Goal: Transaction & Acquisition: Purchase product/service

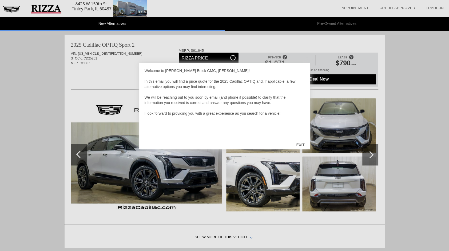
click at [304, 145] on div "EXIT" at bounding box center [300, 145] width 19 height 16
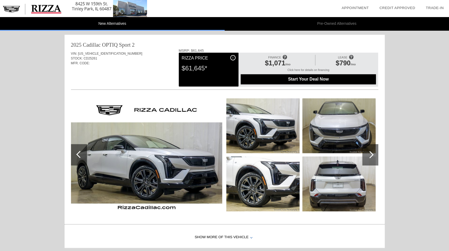
click at [352, 55] on span at bounding box center [351, 57] width 5 height 9
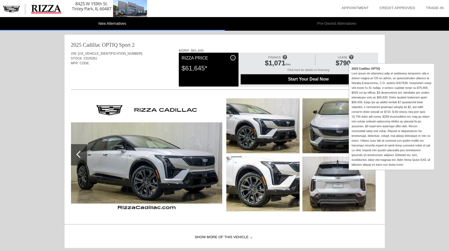
click at [352, 55] on span at bounding box center [351, 57] width 5 height 9
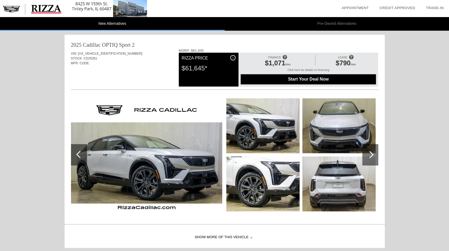
click at [352, 55] on span at bounding box center [351, 57] width 5 height 9
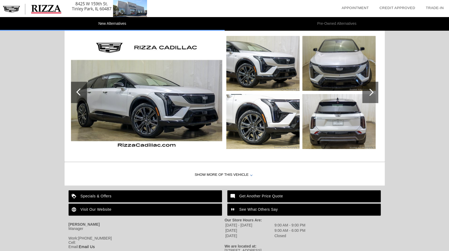
scroll to position [553, 0]
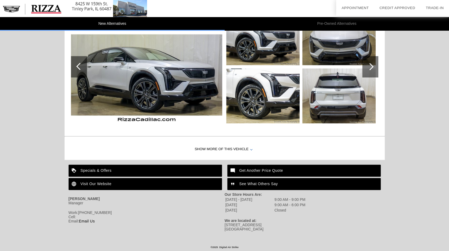
click at [97, 169] on div "Specials & Offers" at bounding box center [145, 171] width 153 height 12
click at [229, 141] on div "Show More of this Vehicle" at bounding box center [225, 149] width 320 height 21
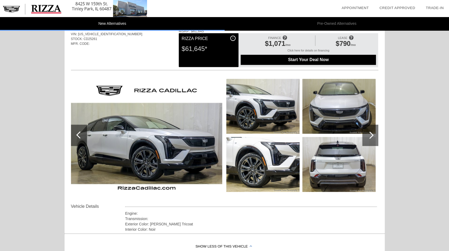
scroll to position [486, 0]
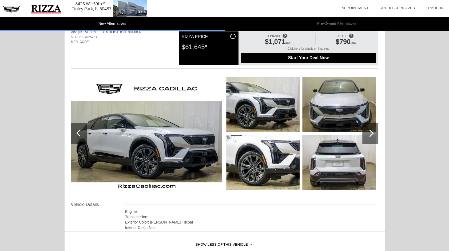
click at [370, 132] on div at bounding box center [369, 133] width 7 height 7
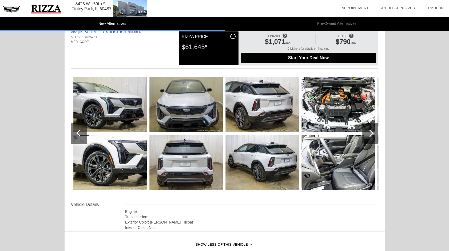
click at [370, 132] on div at bounding box center [369, 133] width 7 height 7
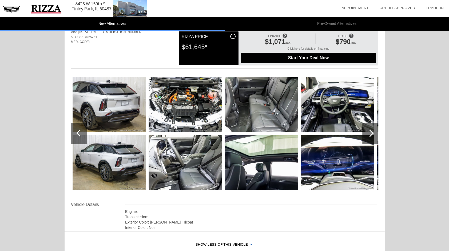
click at [205, 167] on img at bounding box center [185, 162] width 73 height 55
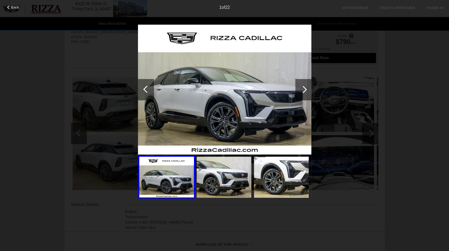
click at [303, 89] on div at bounding box center [303, 89] width 7 height 7
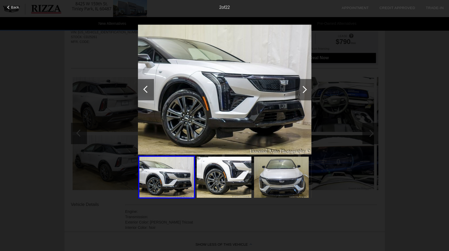
click at [303, 89] on div at bounding box center [303, 89] width 7 height 7
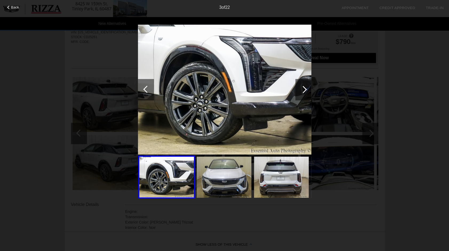
click at [303, 89] on div at bounding box center [303, 89] width 7 height 7
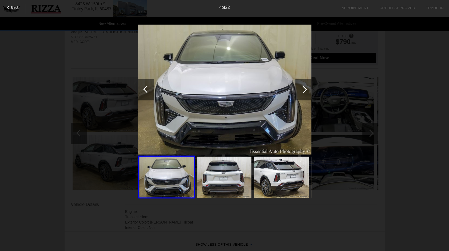
click at [303, 89] on div at bounding box center [303, 89] width 7 height 7
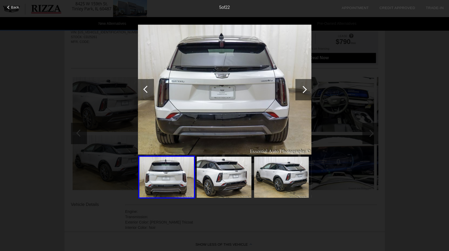
click at [303, 89] on div at bounding box center [303, 89] width 7 height 7
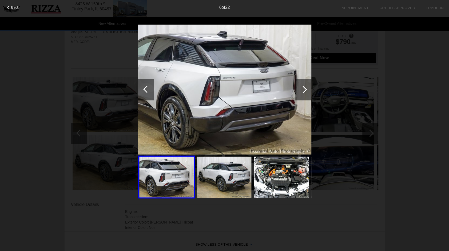
click at [303, 89] on div at bounding box center [303, 89] width 7 height 7
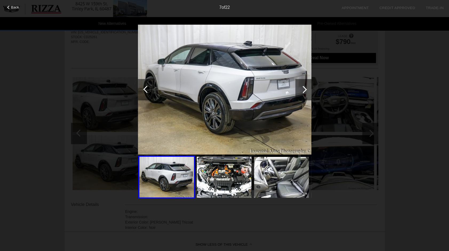
click at [303, 89] on div at bounding box center [303, 89] width 7 height 7
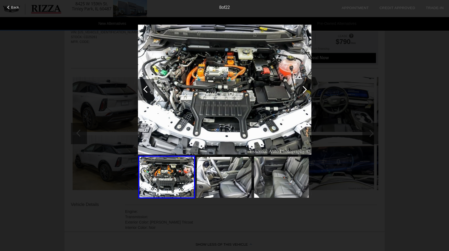
click at [303, 89] on div at bounding box center [303, 89] width 7 height 7
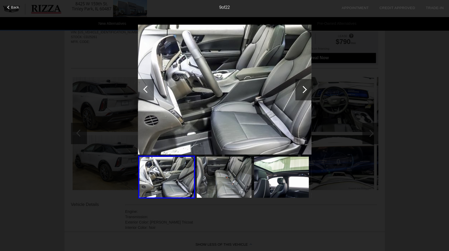
click at [303, 89] on div at bounding box center [303, 89] width 7 height 7
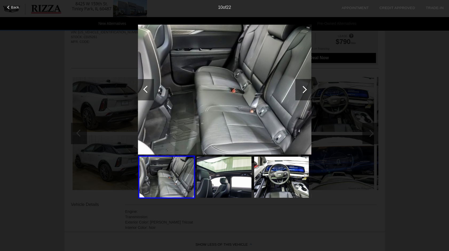
click at [303, 89] on div at bounding box center [303, 89] width 7 height 7
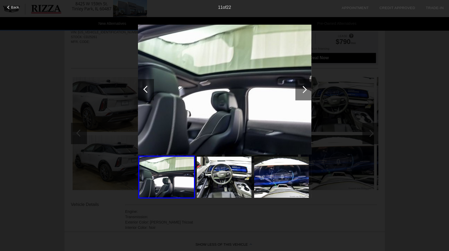
click at [303, 89] on div at bounding box center [303, 89] width 7 height 7
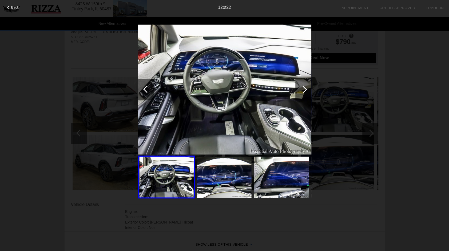
click at [303, 89] on div at bounding box center [303, 89] width 7 height 7
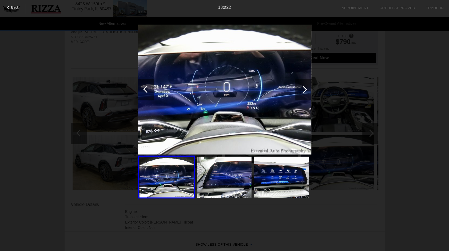
click at [303, 89] on div at bounding box center [303, 89] width 7 height 7
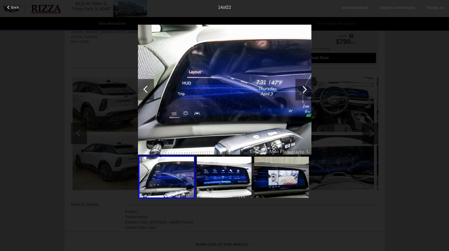
click at [303, 89] on div at bounding box center [303, 89] width 7 height 7
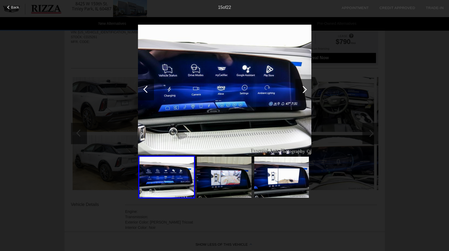
click at [303, 89] on div at bounding box center [303, 89] width 7 height 7
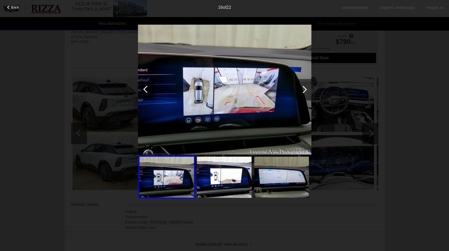
click at [303, 89] on div at bounding box center [303, 89] width 7 height 7
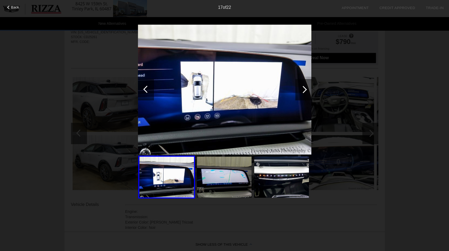
click at [303, 89] on div at bounding box center [303, 89] width 7 height 7
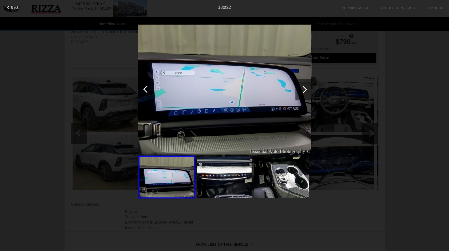
click at [303, 89] on div at bounding box center [303, 89] width 7 height 7
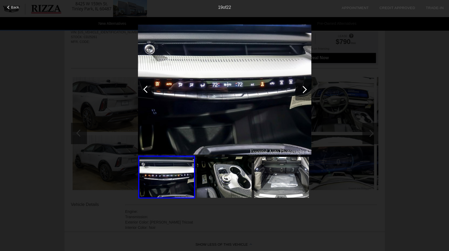
click at [303, 89] on div at bounding box center [303, 89] width 7 height 7
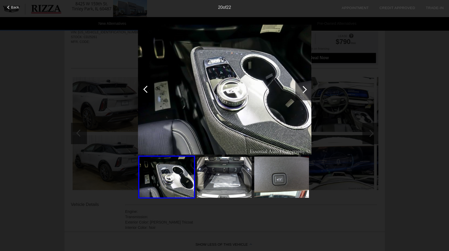
click at [303, 89] on div at bounding box center [303, 89] width 7 height 7
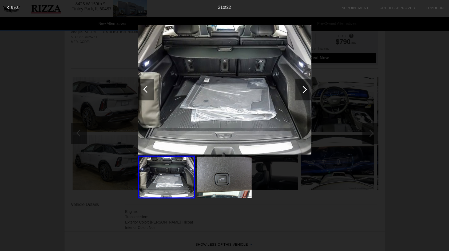
click at [303, 89] on div at bounding box center [303, 89] width 7 height 7
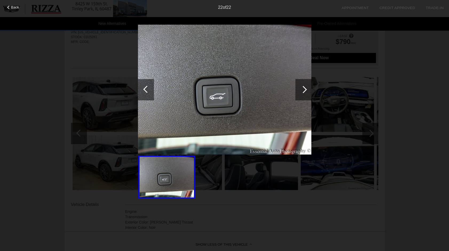
click at [303, 89] on div at bounding box center [303, 89] width 7 height 7
click at [13, 5] on div "22 of 22" at bounding box center [224, 5] width 449 height 11
click at [9, 9] on div at bounding box center [8, 7] width 3 height 3
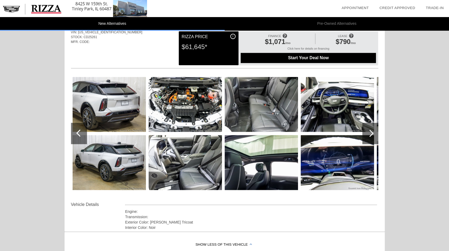
click at [282, 60] on div "Start Your Deal Now" at bounding box center [308, 58] width 135 height 10
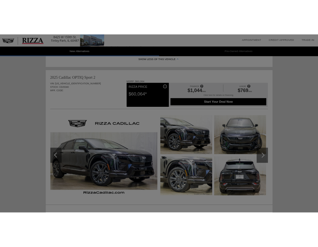
scroll to position [230, 0]
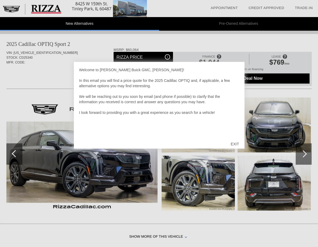
click at [233, 146] on div "EXIT" at bounding box center [235, 144] width 19 height 16
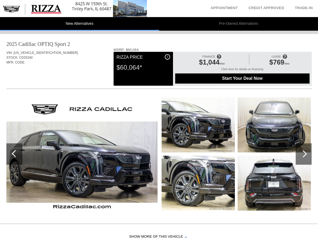
click at [308, 151] on div at bounding box center [304, 153] width 16 height 21
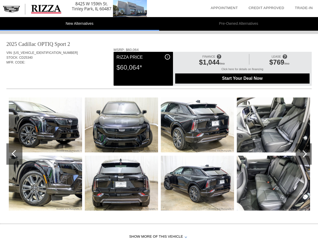
click at [308, 151] on div at bounding box center [304, 153] width 16 height 21
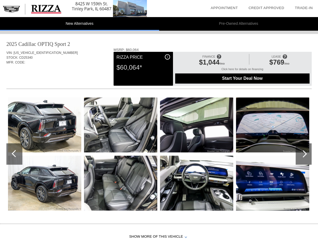
click at [308, 151] on div at bounding box center [304, 153] width 16 height 21
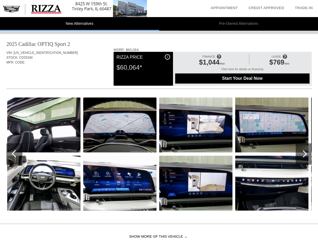
click at [308, 151] on div at bounding box center [304, 153] width 16 height 21
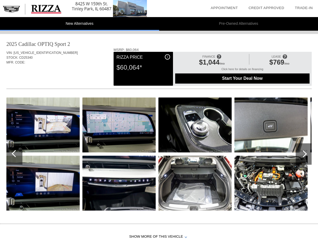
click at [308, 151] on div at bounding box center [304, 153] width 16 height 21
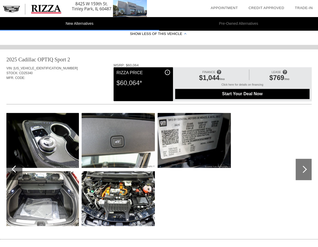
scroll to position [222, 0]
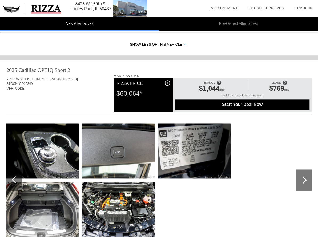
click at [237, 103] on span "Start Your Deal Now" at bounding box center [242, 104] width 121 height 5
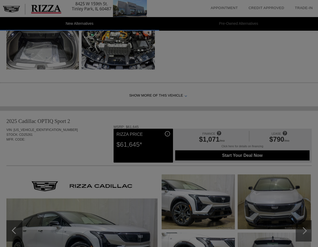
scroll to position [389, 0]
